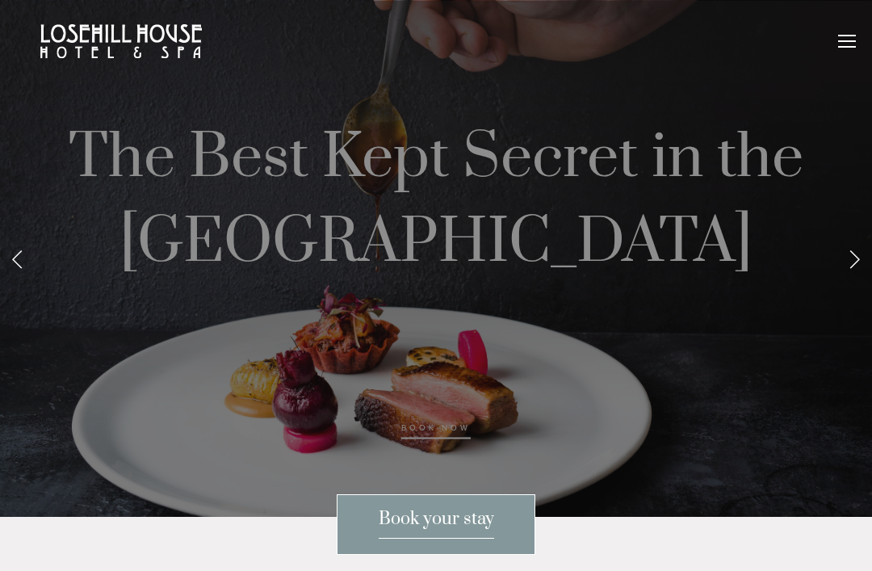
click at [839, 38] on div at bounding box center [847, 44] width 18 height 18
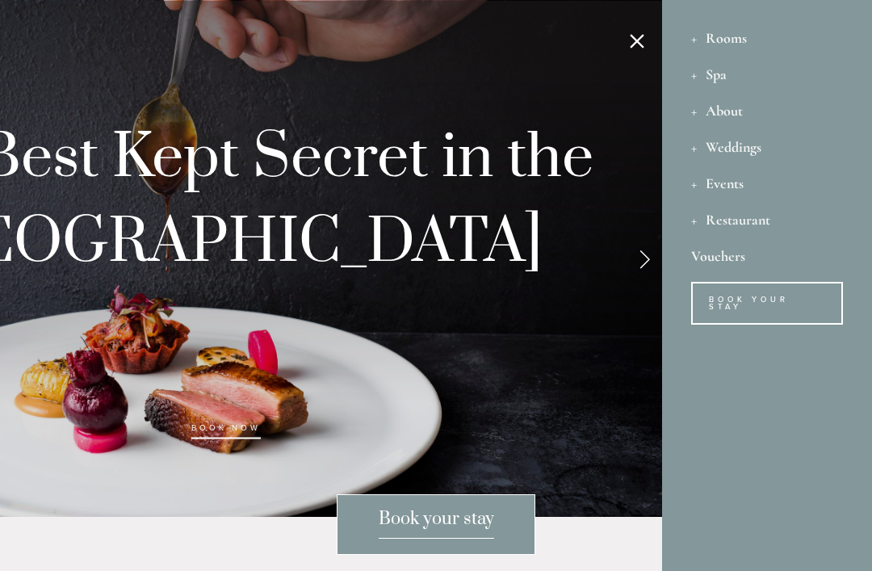
click at [742, 229] on div "Restaurant" at bounding box center [767, 219] width 152 height 36
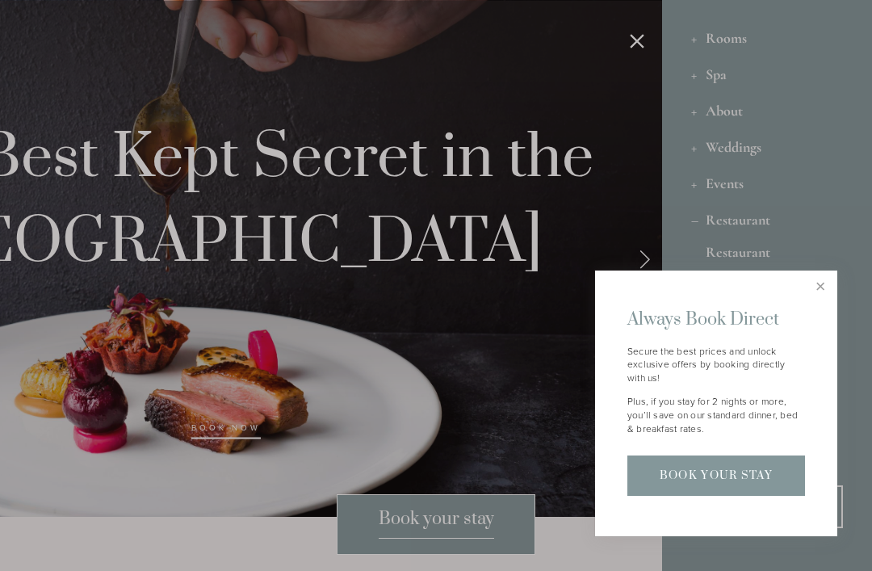
click at [818, 267] on div at bounding box center [436, 285] width 872 height 571
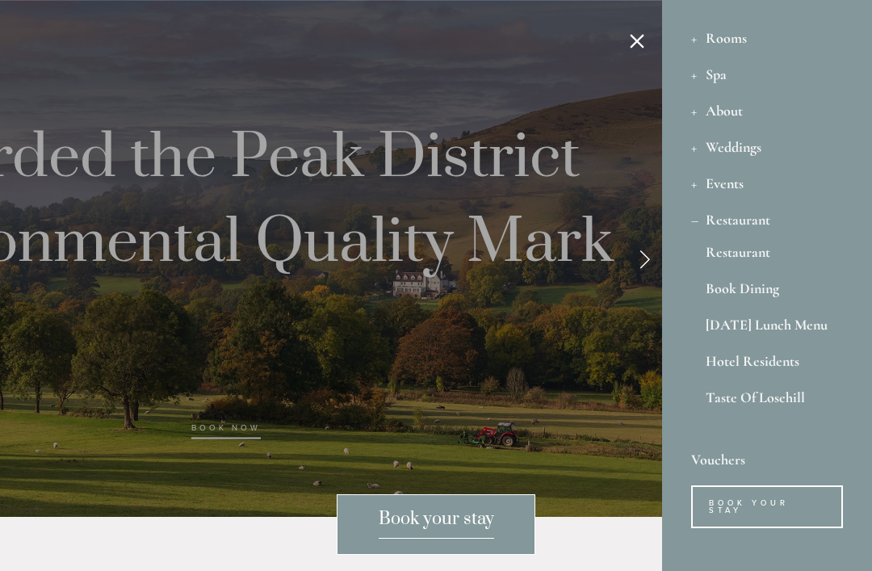
click at [806, 292] on link "Book Dining" at bounding box center [767, 292] width 123 height 22
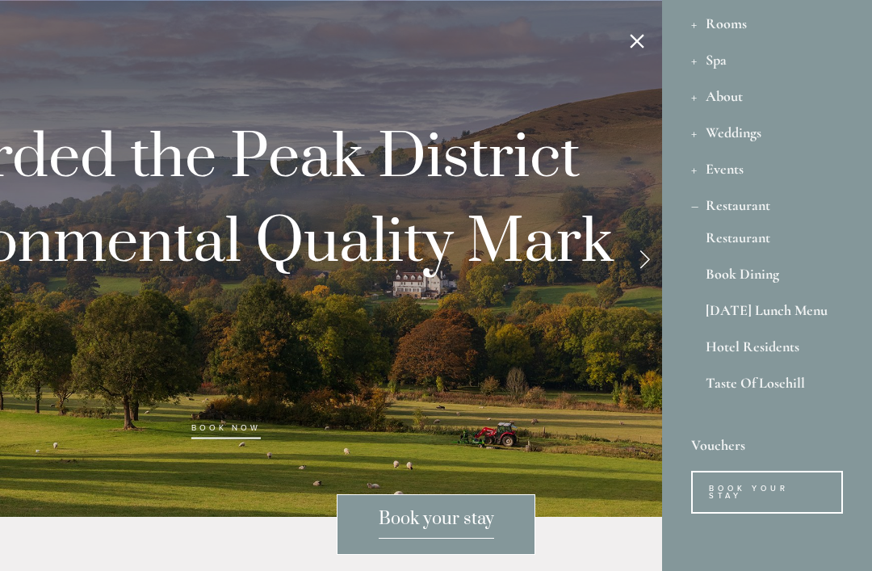
scroll to position [15, 0]
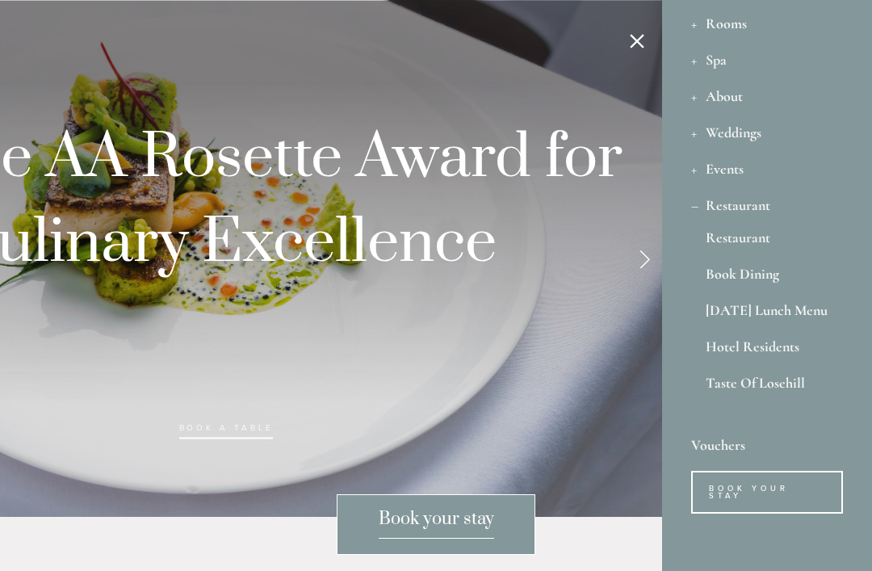
click at [726, 267] on link "Book Dining" at bounding box center [767, 278] width 123 height 22
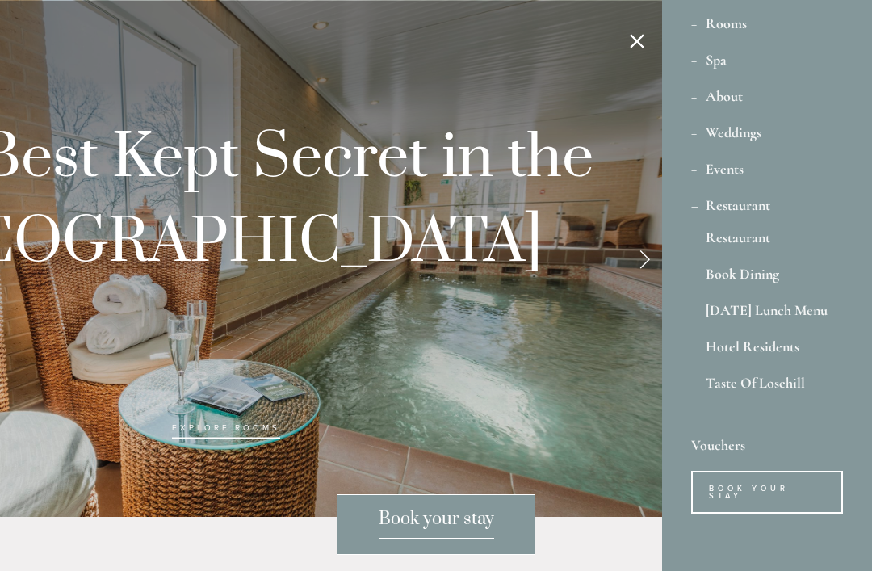
click at [756, 359] on link "Hotel Residents" at bounding box center [767, 350] width 123 height 22
click at [740, 384] on link "Taste Of Losehill" at bounding box center [767, 390] width 123 height 29
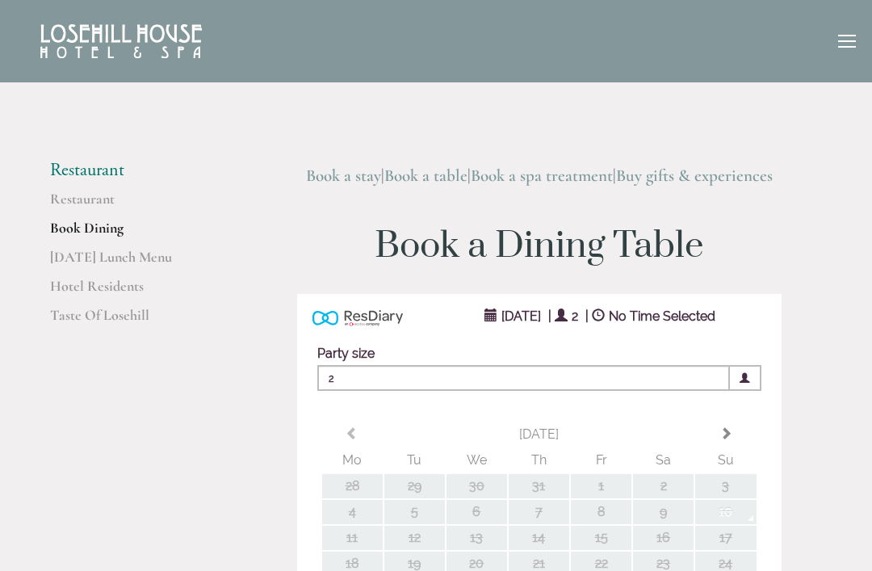
type input "Any Area"
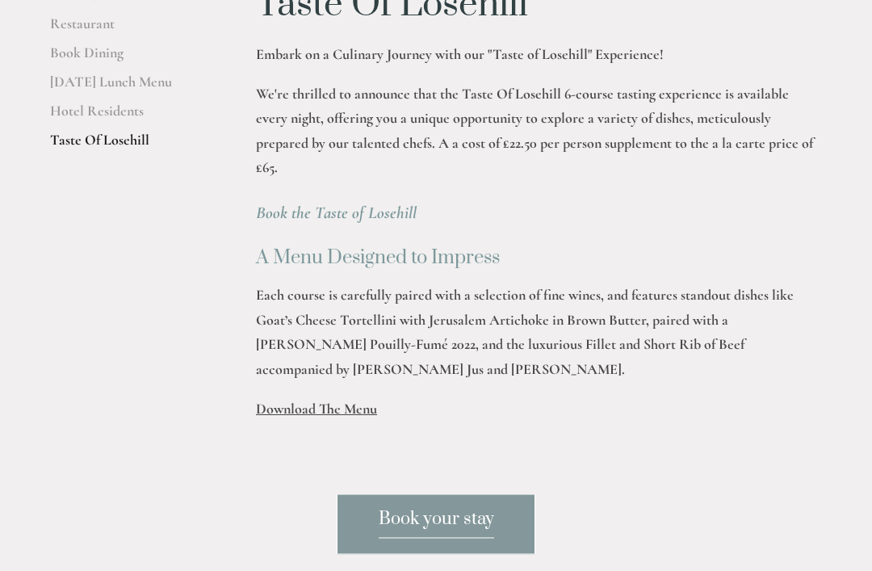
scroll to position [466, 0]
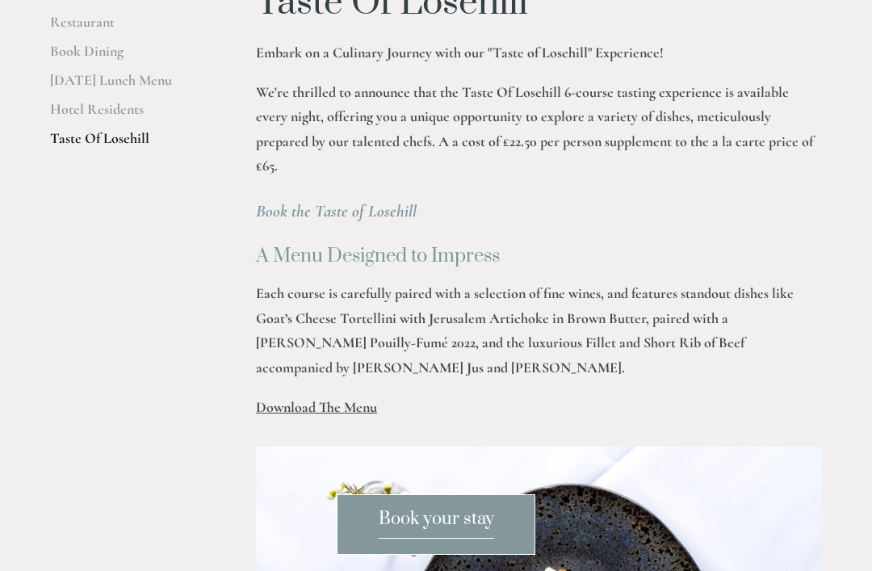
click at [302, 416] on span "Download The Menu" at bounding box center [316, 407] width 121 height 18
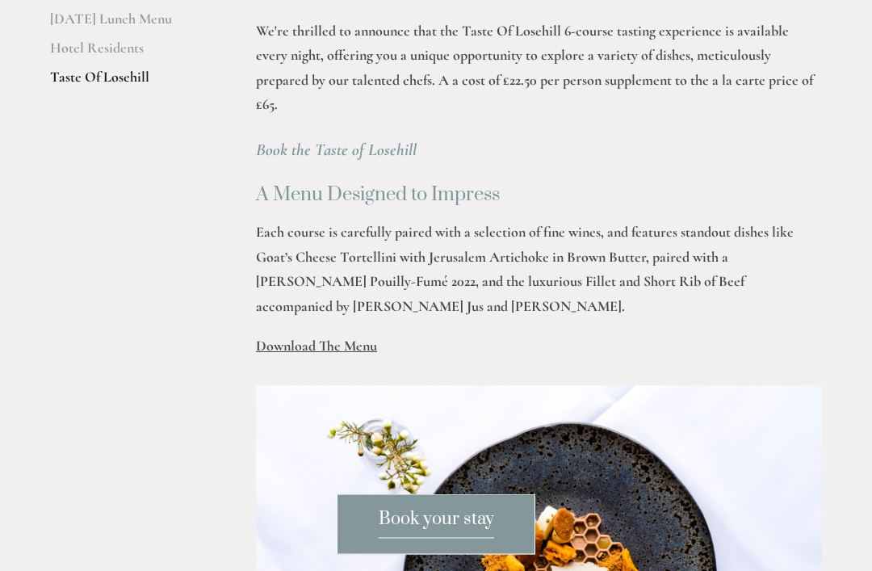
scroll to position [527, 0]
click at [308, 353] on span "Download The Menu" at bounding box center [316, 346] width 121 height 18
click at [325, 345] on span "Download The Menu" at bounding box center [316, 346] width 121 height 18
click at [333, 355] on span "Download The Menu" at bounding box center [316, 346] width 121 height 18
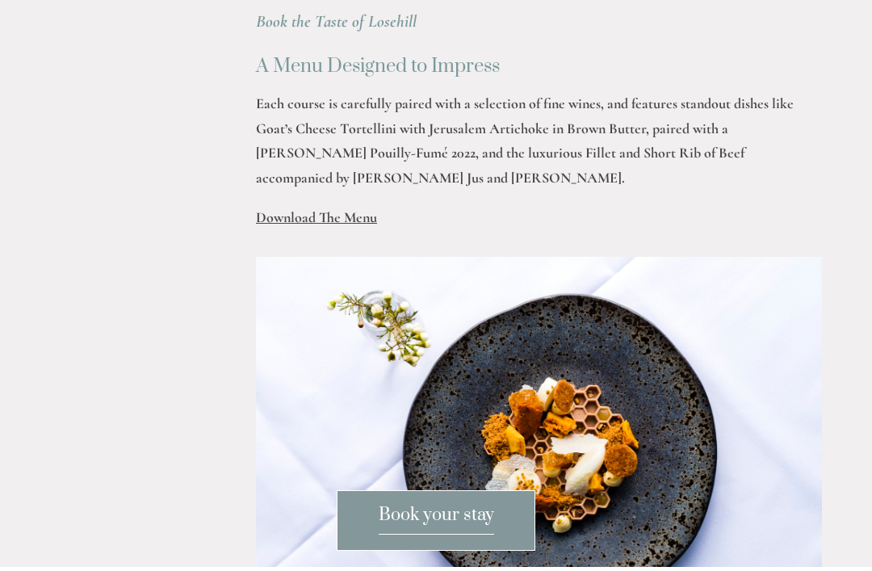
scroll to position [656, 0]
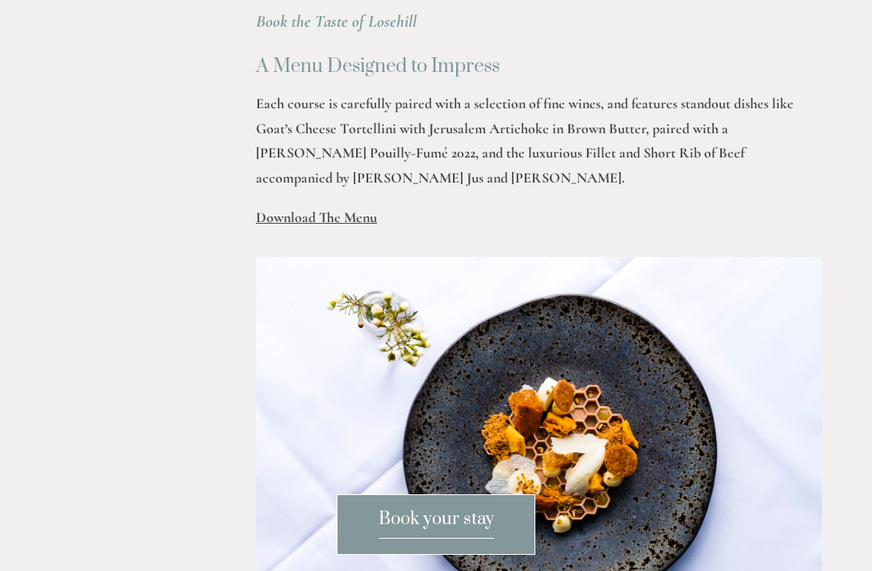
click at [307, 225] on span "Download The Menu" at bounding box center [316, 217] width 121 height 18
click at [314, 221] on span "Download The Menu" at bounding box center [316, 217] width 121 height 18
click at [319, 224] on span "Download The Menu" at bounding box center [316, 217] width 121 height 18
click at [314, 234] on div "Taste Of Losehill Embark on a Culinary Journey with our "Taste of Losehill" Exp…" at bounding box center [539, 18] width 594 height 451
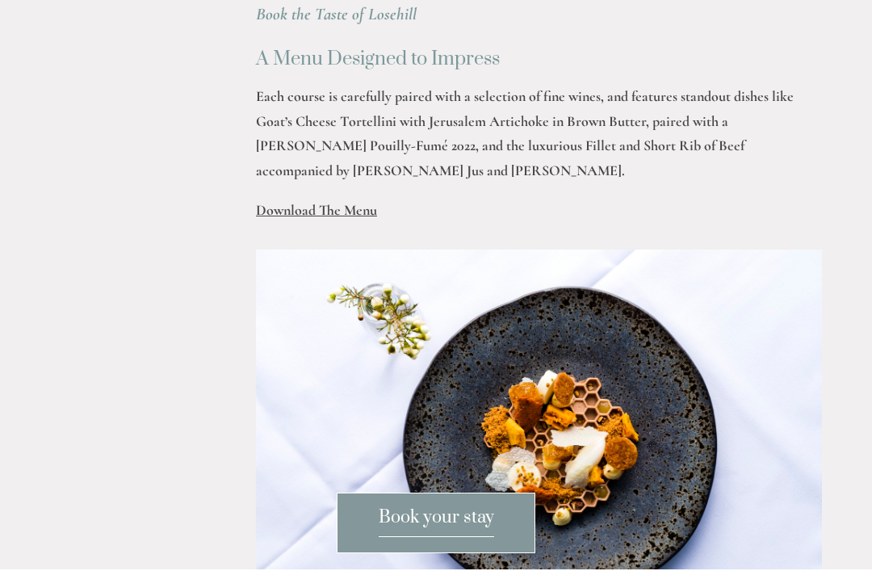
scroll to position [663, 0]
click at [317, 223] on p "Download The Menu" at bounding box center [539, 210] width 566 height 25
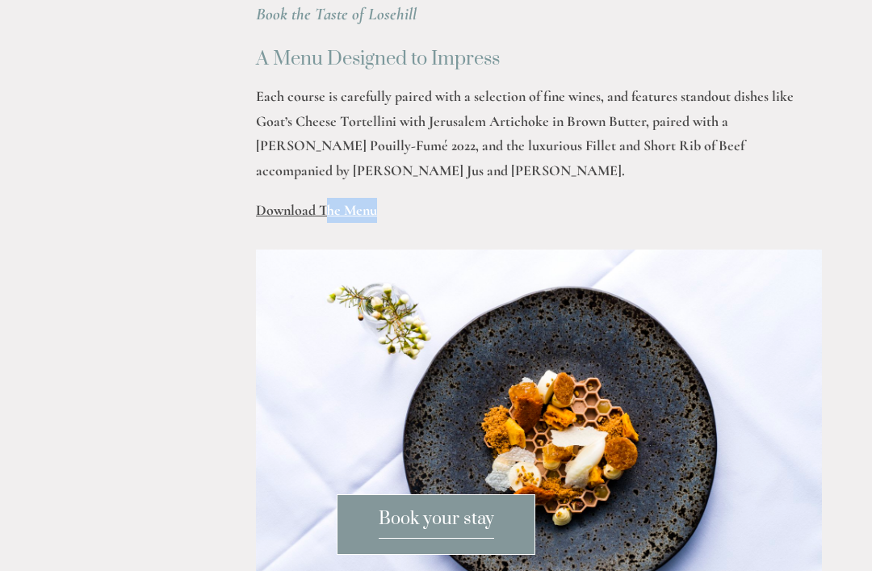
click at [192, 250] on main "Restaurant Restaurant Book Dining [DATE] Lunch Menu Hotel Residents Taste Of Lo…" at bounding box center [436, 323] width 824 height 1230
click at [288, 209] on span "Download The Menu" at bounding box center [316, 210] width 121 height 18
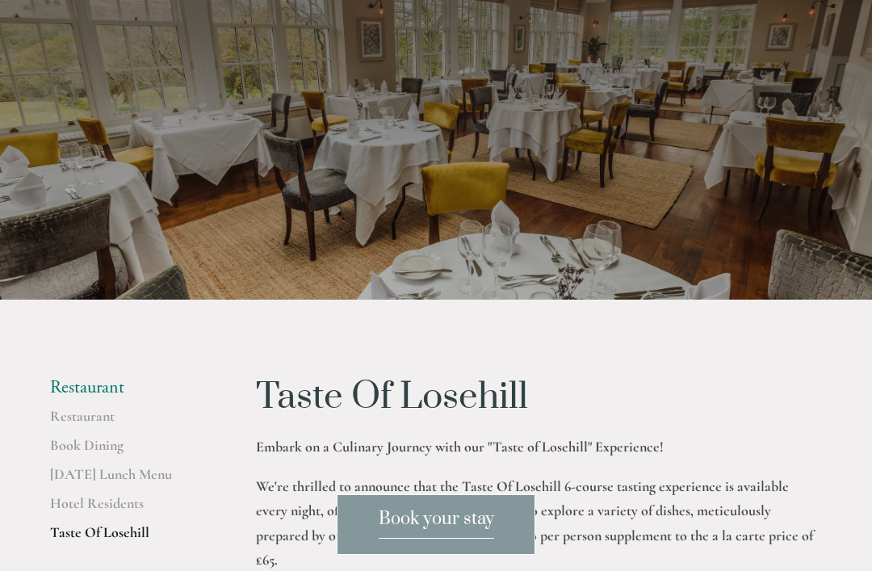
scroll to position [0, 0]
